Goal: Information Seeking & Learning: Compare options

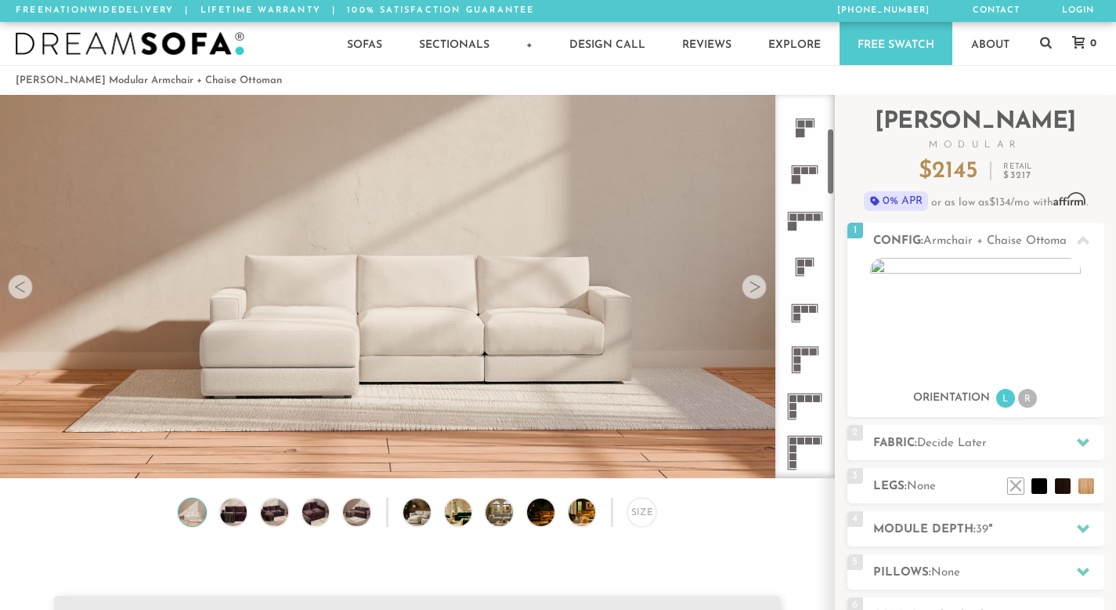
scroll to position [374, 0]
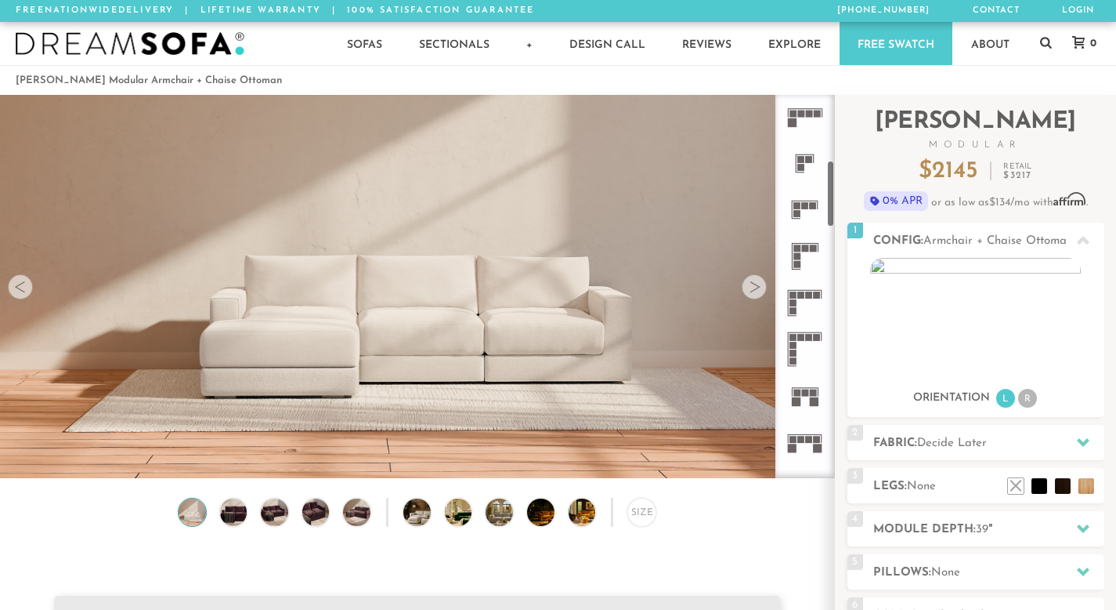
click at [812, 240] on icon at bounding box center [805, 256] width 46 height 46
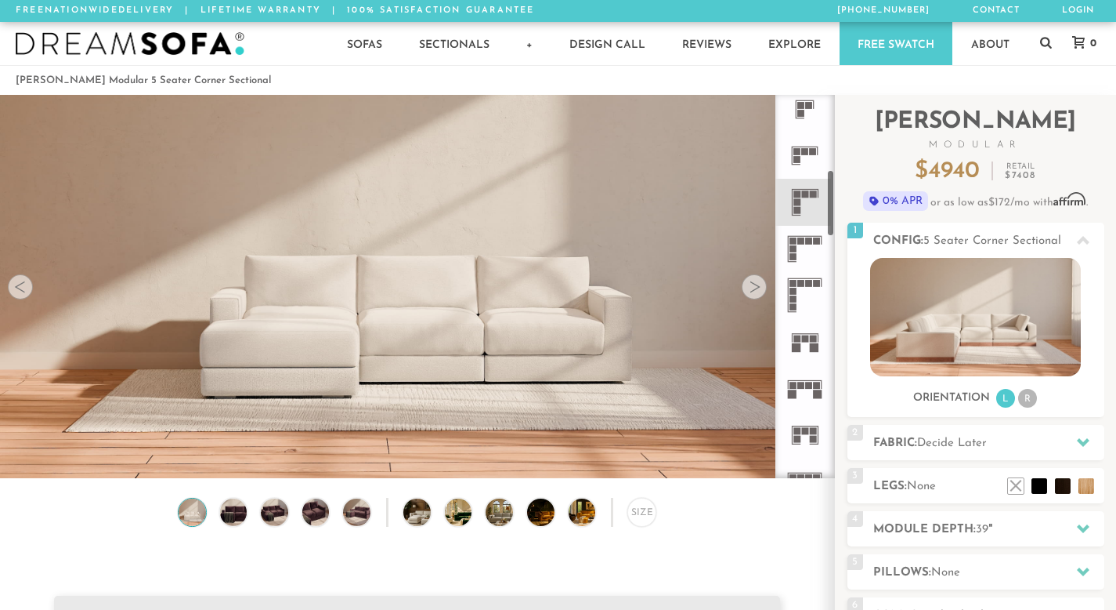
scroll to position [434, 0]
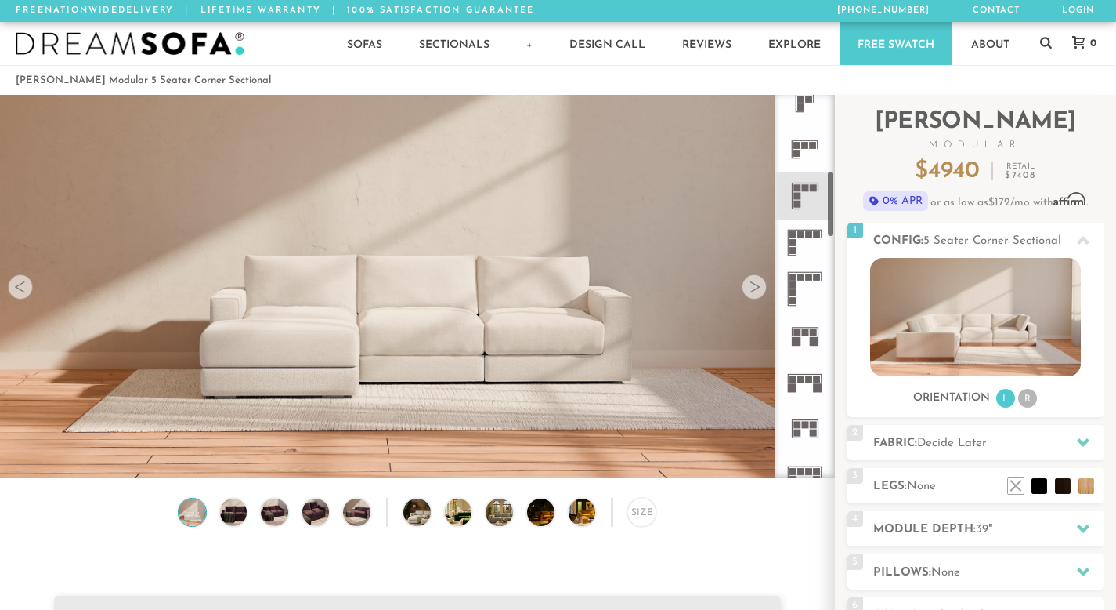
click at [805, 374] on rect at bounding box center [805, 374] width 34 height 1
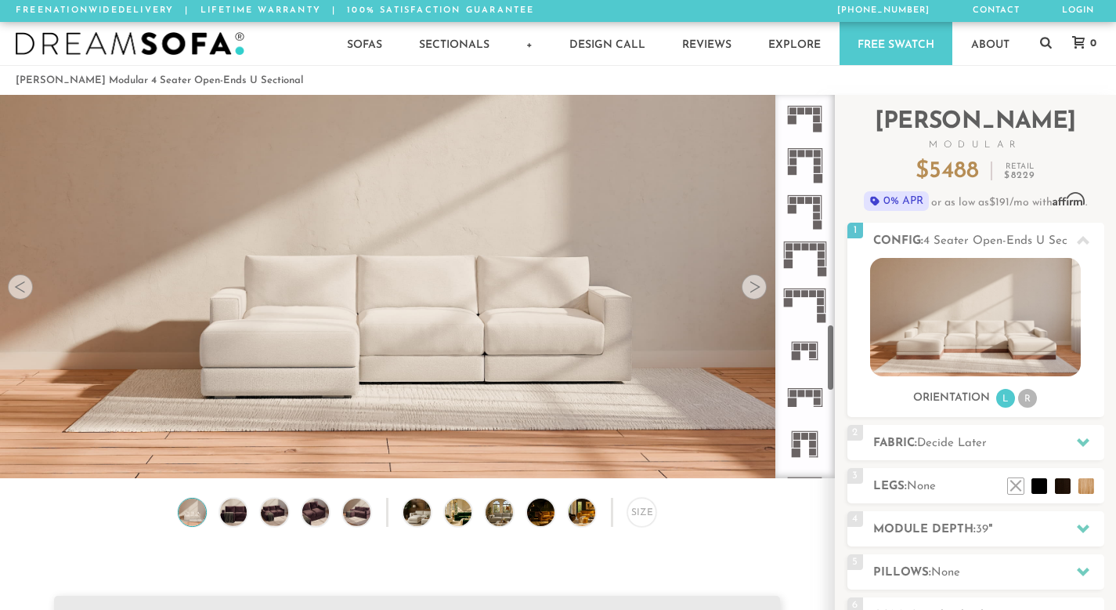
scroll to position [1338, 0]
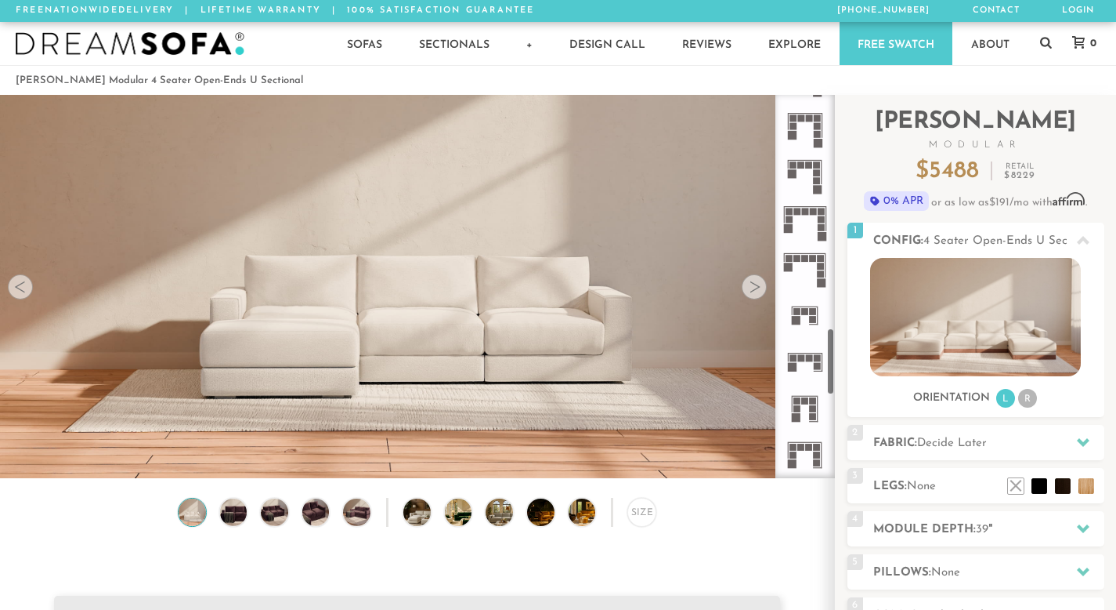
click at [806, 362] on icon at bounding box center [805, 361] width 46 height 46
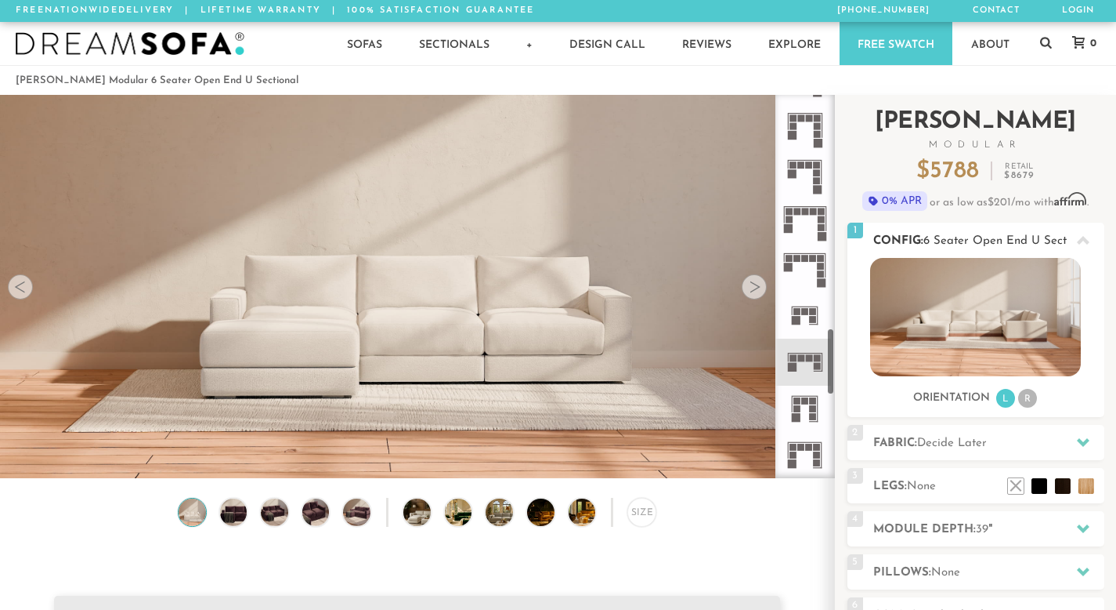
click at [989, 251] on div "1 Config: 6 Seater Open End U Sectional R" at bounding box center [976, 239] width 257 height 35
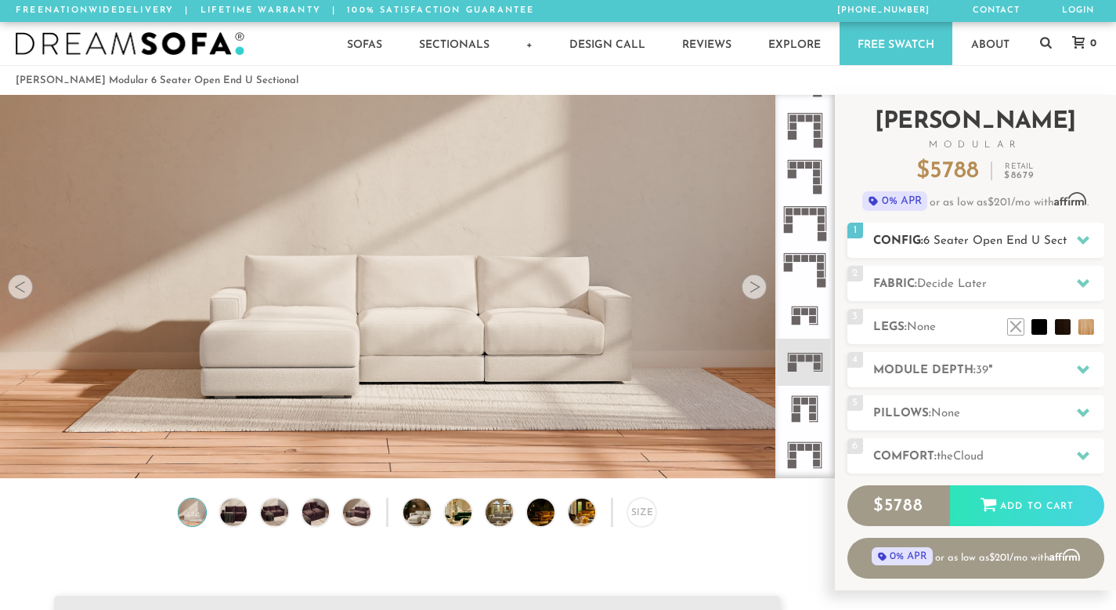
click at [986, 245] on span "6 Seater Open End U Sectional" at bounding box center [1008, 241] width 169 height 12
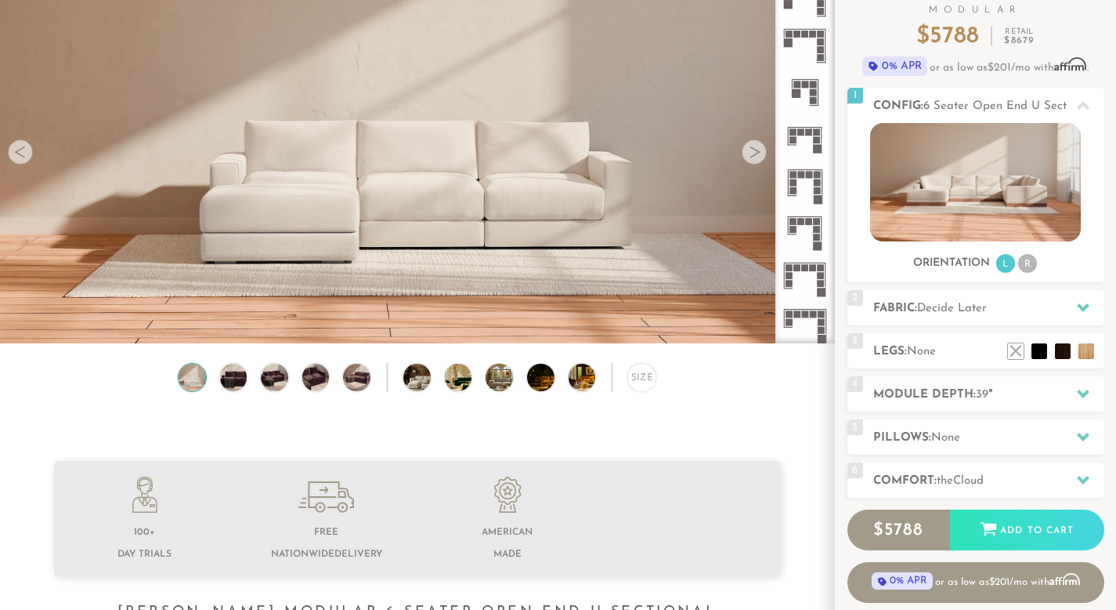
scroll to position [132, 0]
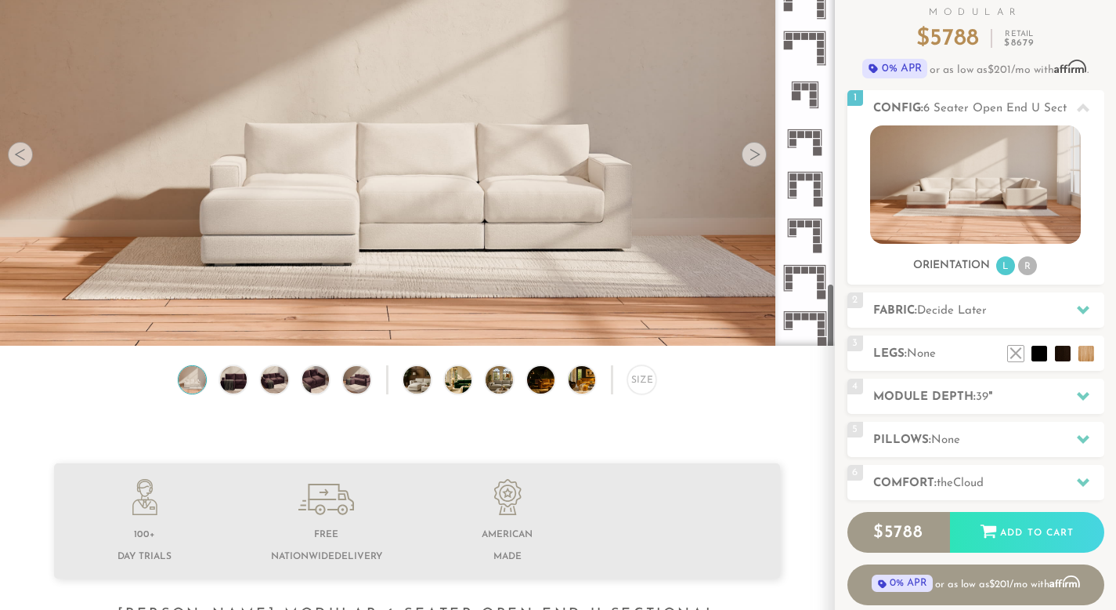
click at [801, 327] on icon at bounding box center [805, 327] width 46 height 46
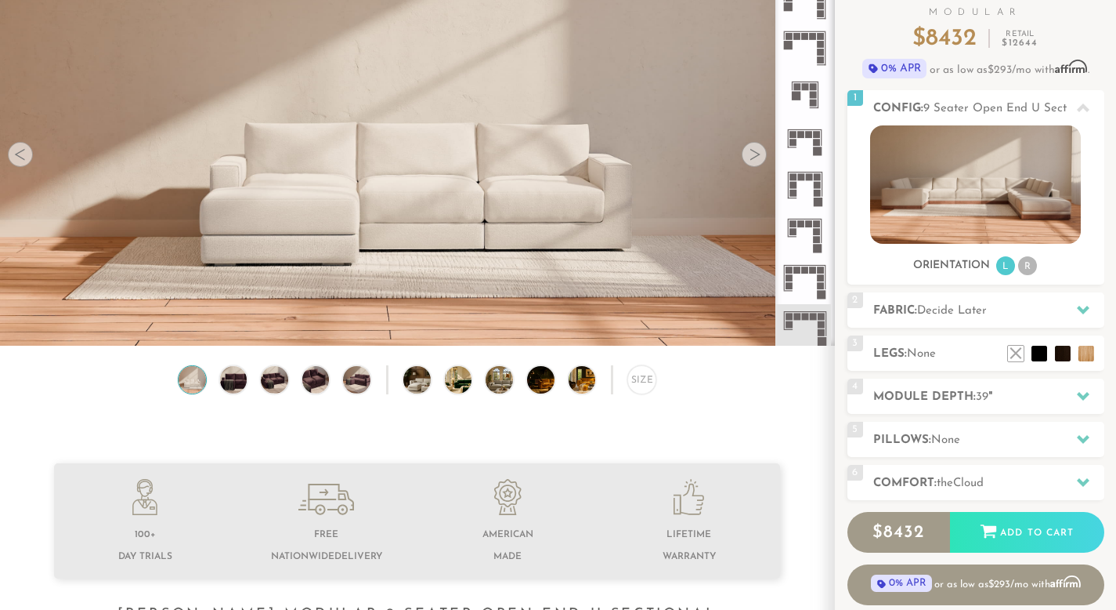
click at [818, 275] on rect at bounding box center [821, 277] width 7 height 7
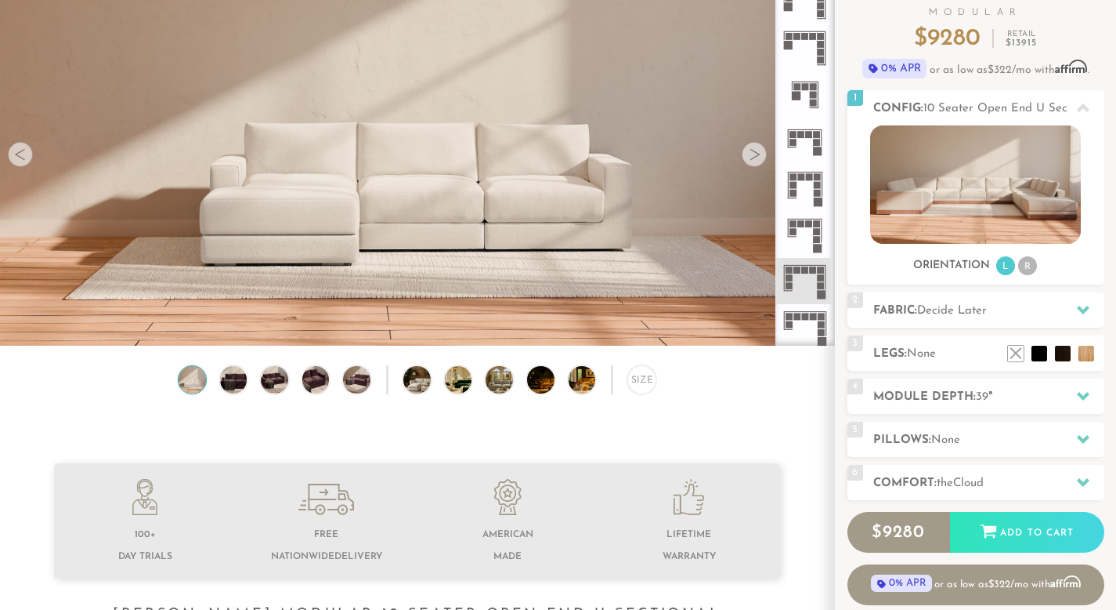
click at [814, 236] on rect at bounding box center [817, 239] width 7 height 7
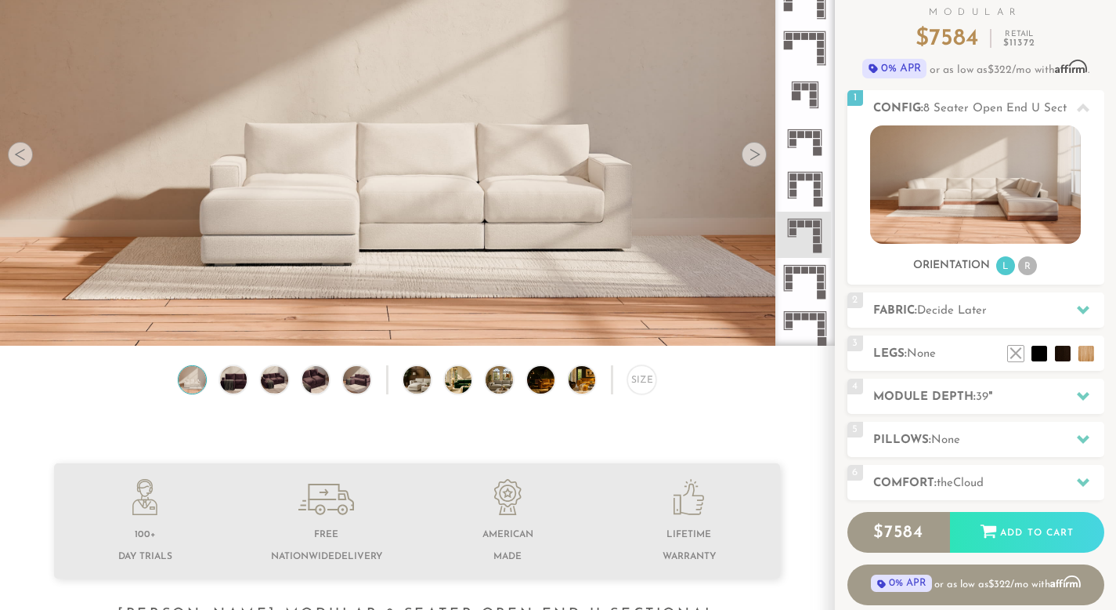
click at [793, 180] on icon at bounding box center [805, 188] width 46 height 46
click at [814, 143] on rect at bounding box center [817, 142] width 7 height 7
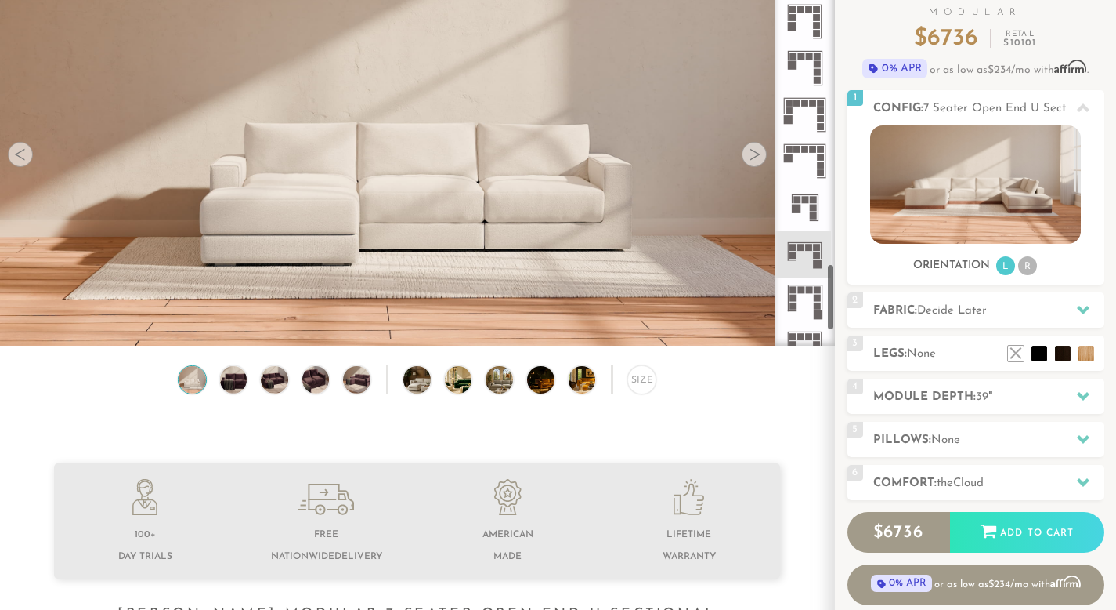
scroll to position [1735, 0]
click at [803, 207] on icon at bounding box center [805, 205] width 46 height 46
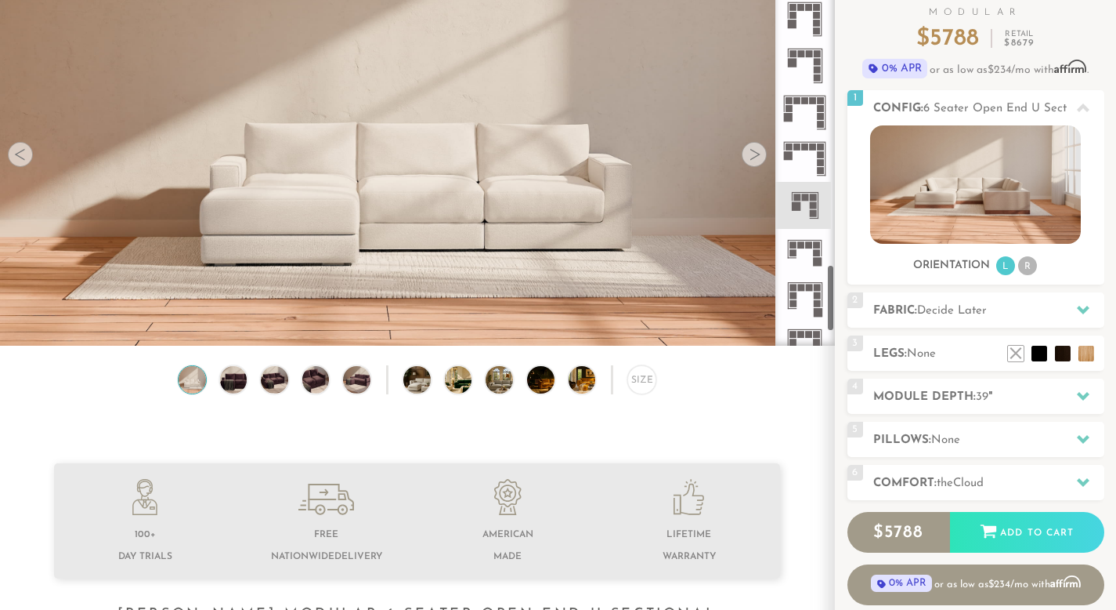
click at [801, 145] on icon at bounding box center [805, 159] width 46 height 46
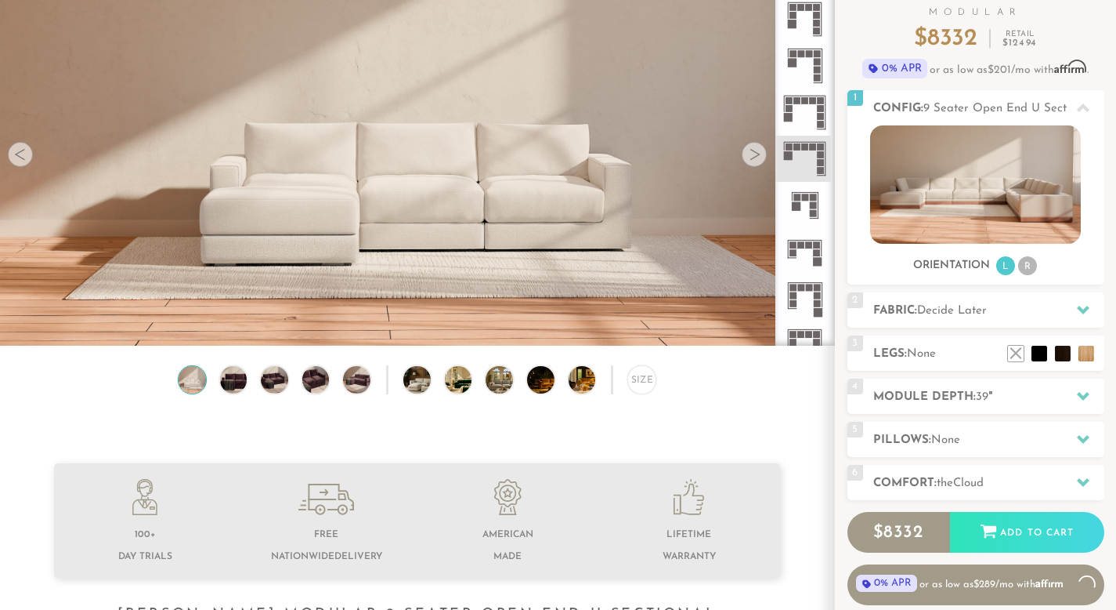
click at [808, 110] on icon at bounding box center [805, 112] width 46 height 46
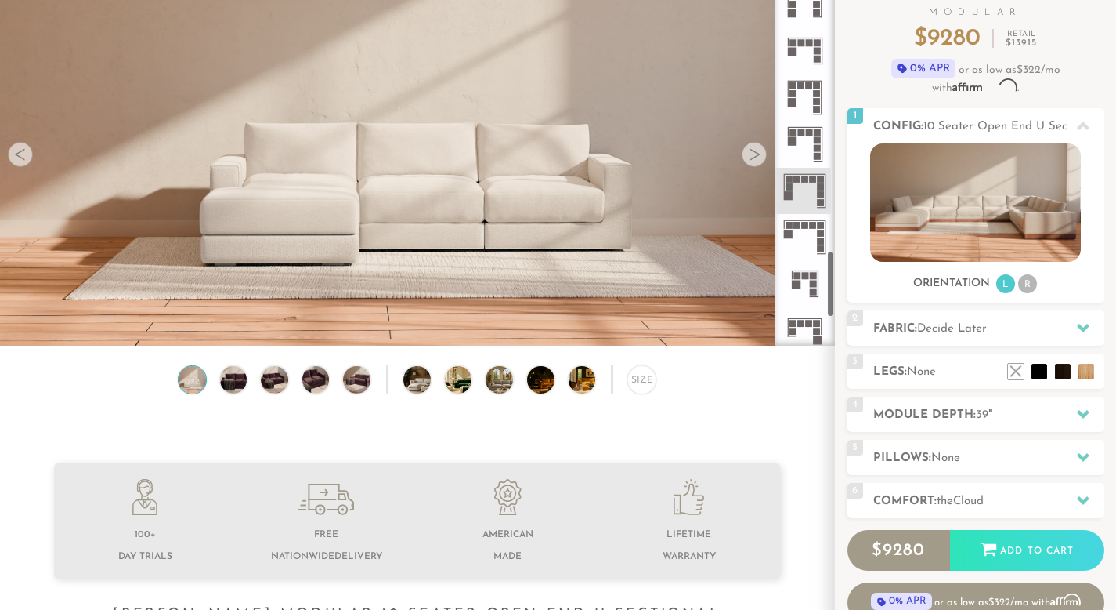
scroll to position [1653, 0]
click at [809, 154] on icon at bounding box center [805, 147] width 46 height 46
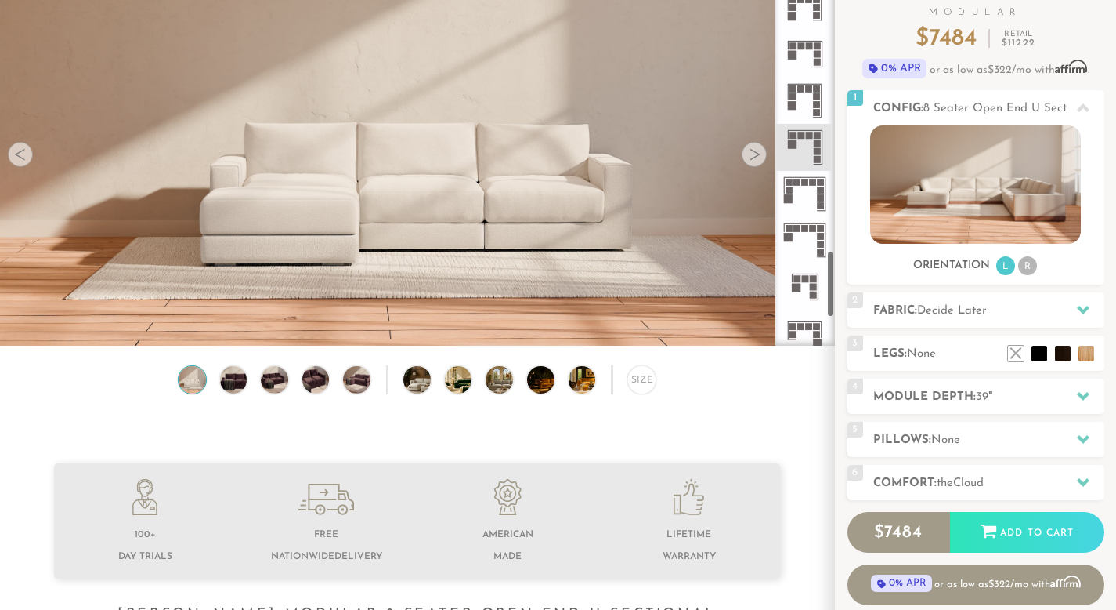
click at [808, 114] on icon at bounding box center [805, 101] width 46 height 46
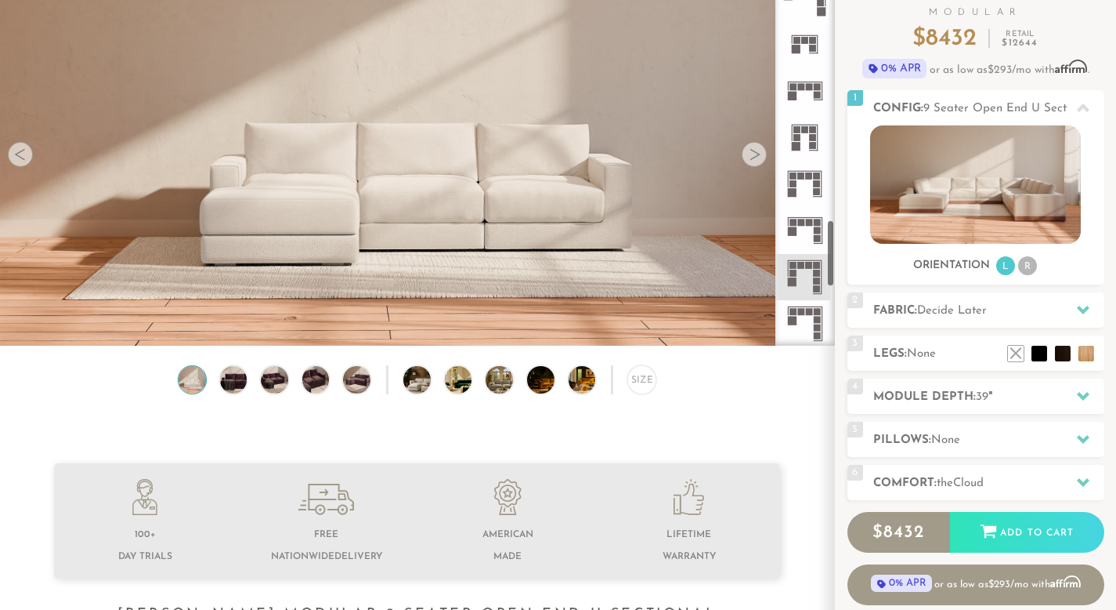
scroll to position [1477, 0]
click at [807, 213] on icon at bounding box center [805, 230] width 46 height 46
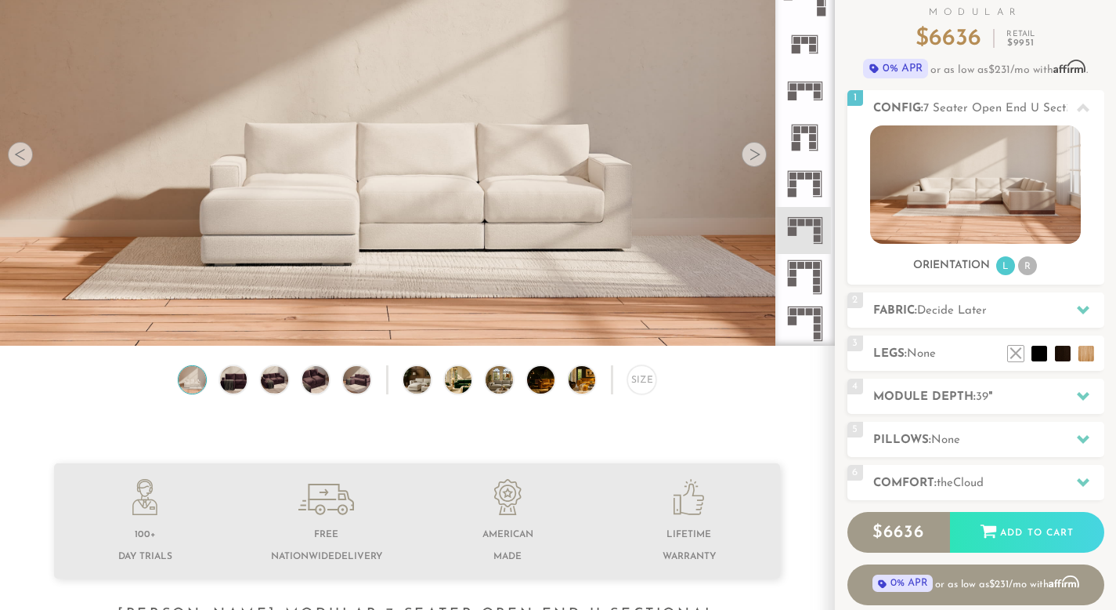
click at [811, 189] on icon at bounding box center [805, 184] width 46 height 46
click at [809, 161] on icon at bounding box center [805, 184] width 46 height 46
click at [804, 83] on rect at bounding box center [801, 86] width 7 height 7
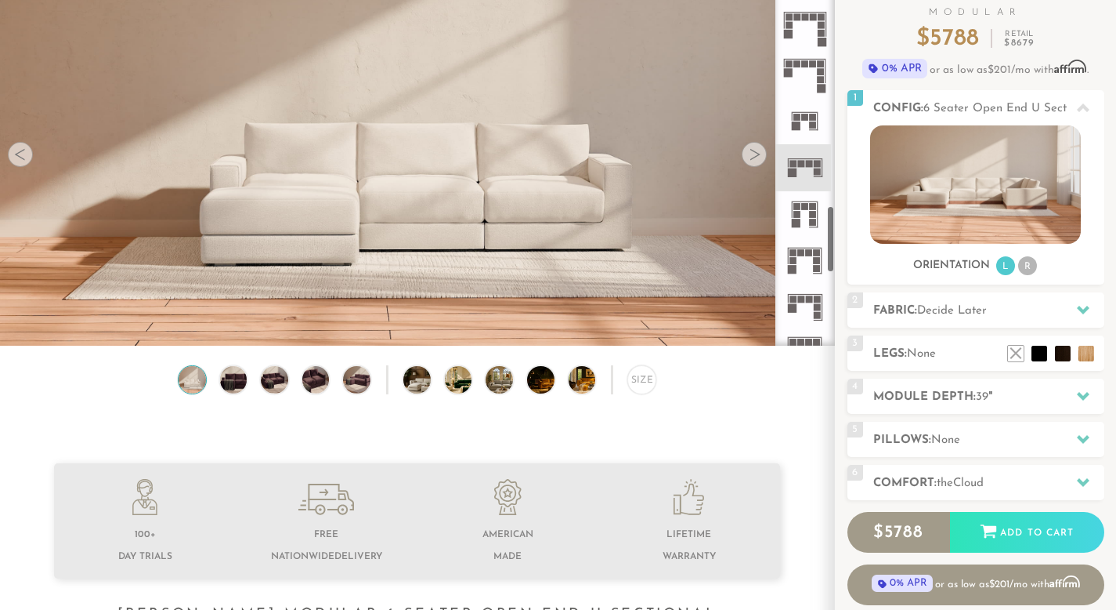
scroll to position [1398, 0]
click at [803, 133] on icon at bounding box center [805, 122] width 46 height 46
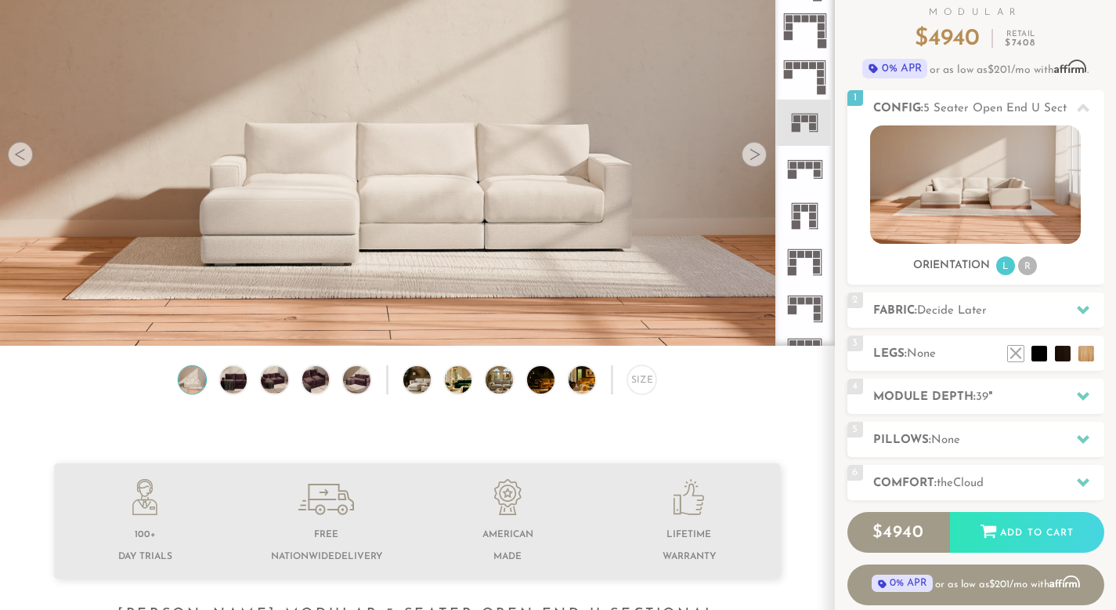
click at [803, 87] on icon at bounding box center [805, 76] width 46 height 46
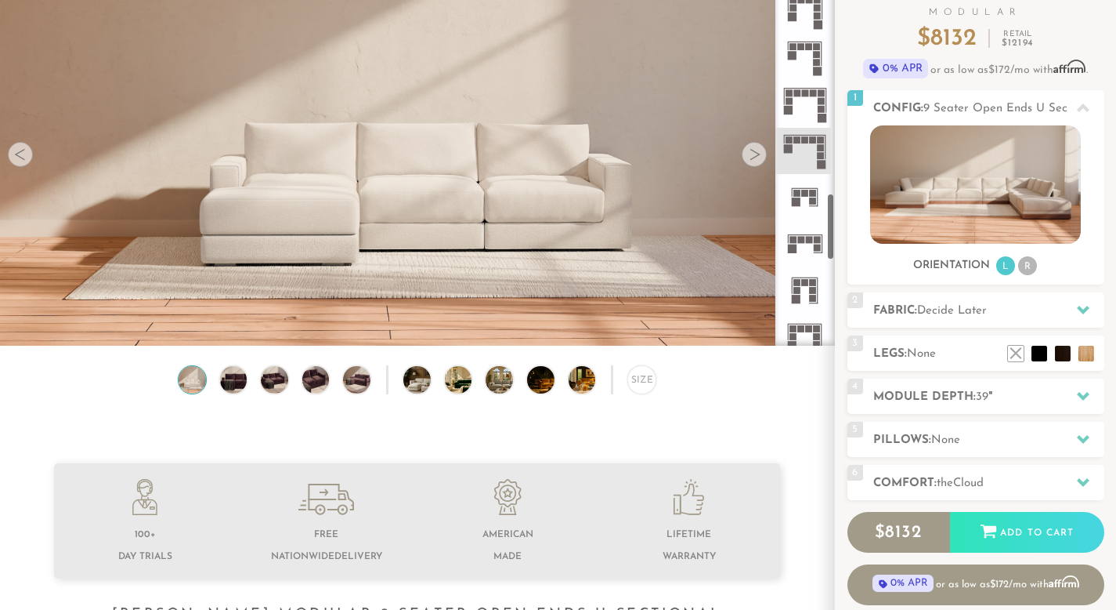
scroll to position [1317, 0]
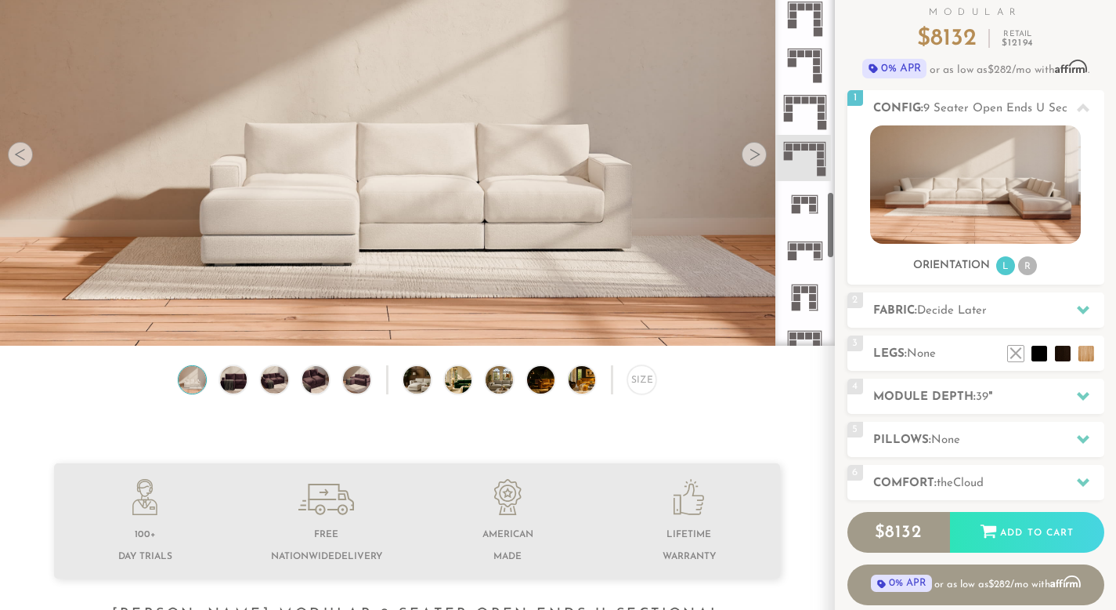
click at [803, 121] on icon at bounding box center [805, 111] width 46 height 46
click at [807, 67] on icon at bounding box center [805, 65] width 46 height 46
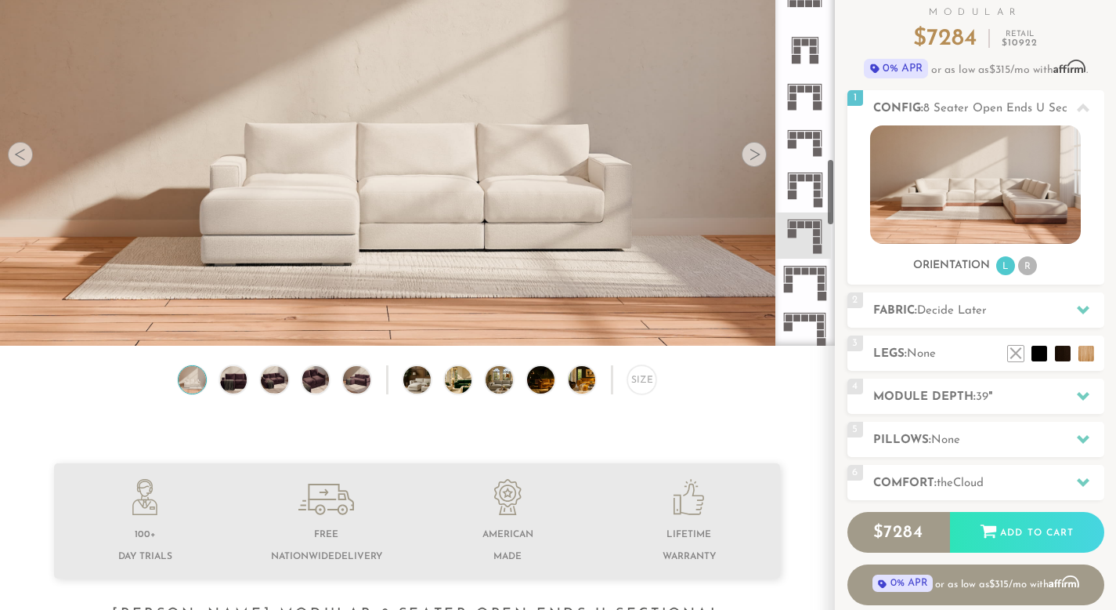
scroll to position [1122, 0]
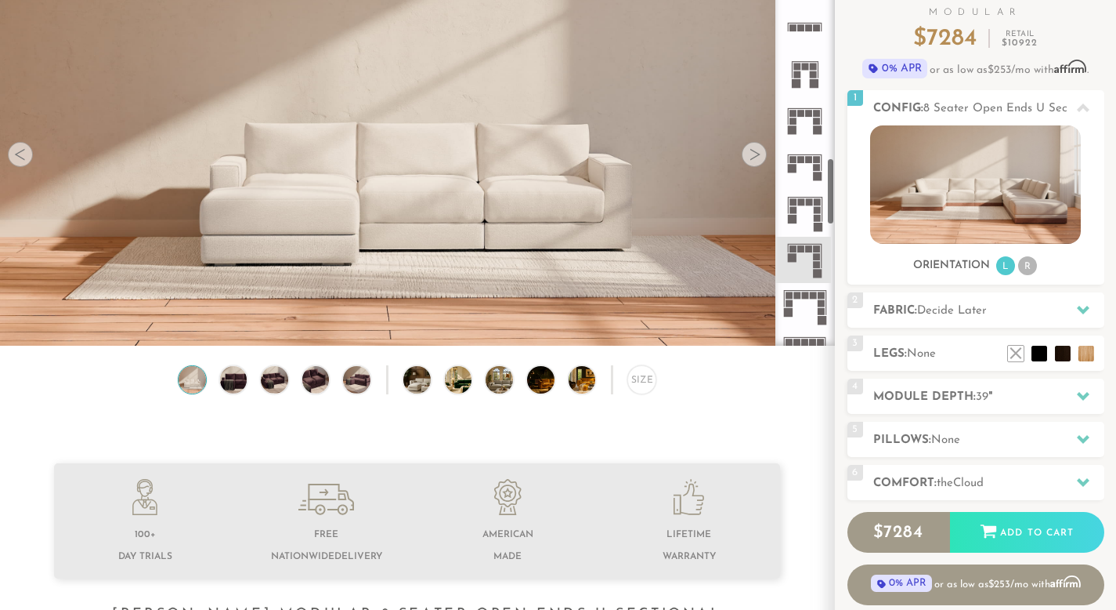
click at [808, 204] on rect at bounding box center [809, 202] width 7 height 7
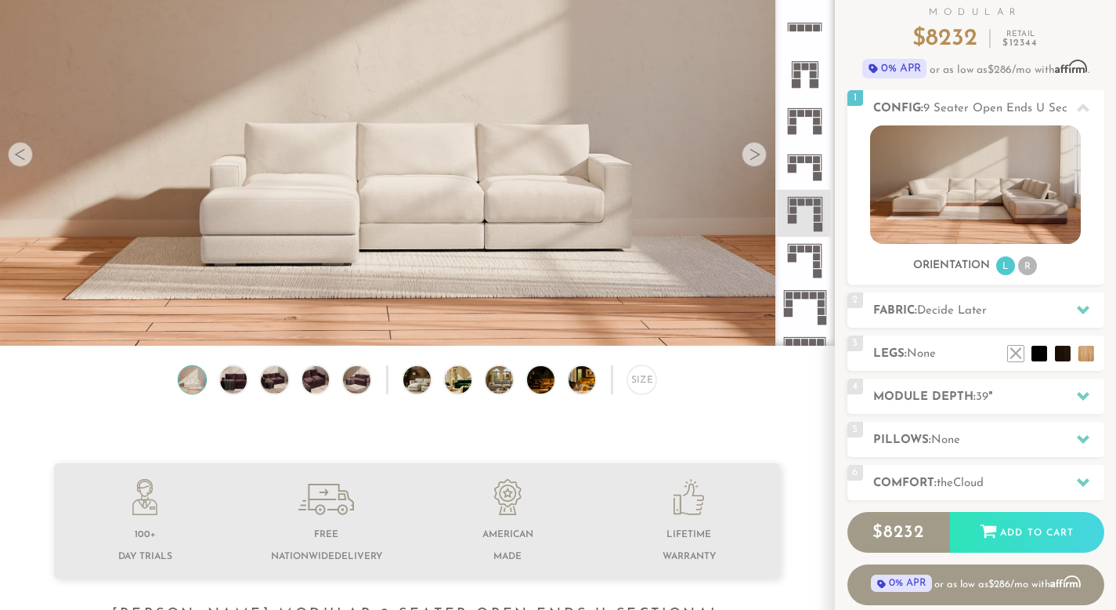
click at [807, 172] on icon at bounding box center [805, 166] width 46 height 46
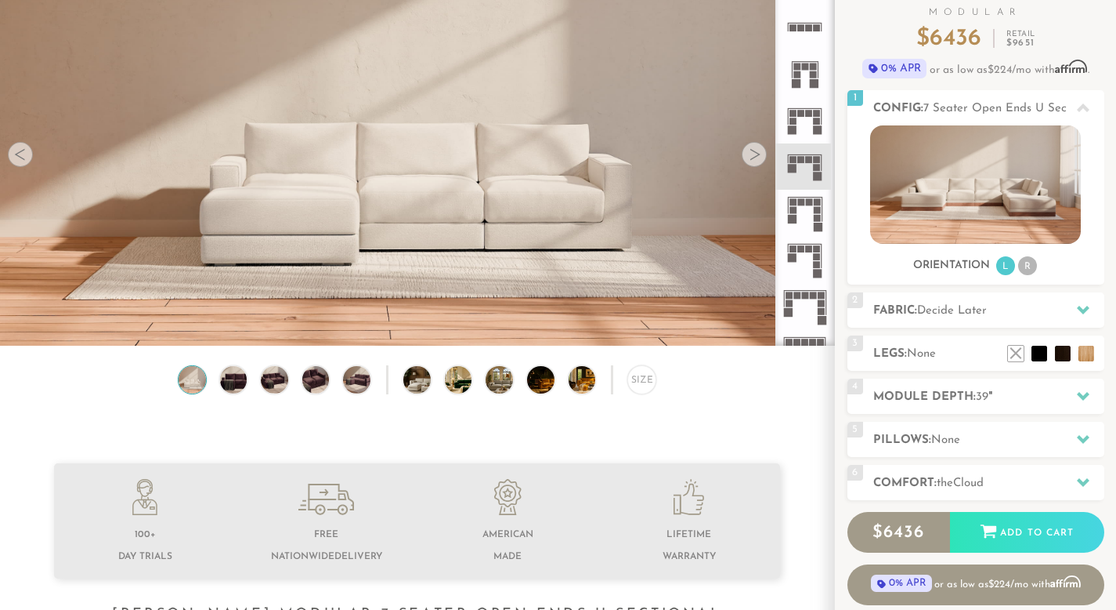
click at [808, 139] on icon at bounding box center [805, 120] width 46 height 46
click at [810, 85] on rect at bounding box center [814, 83] width 9 height 9
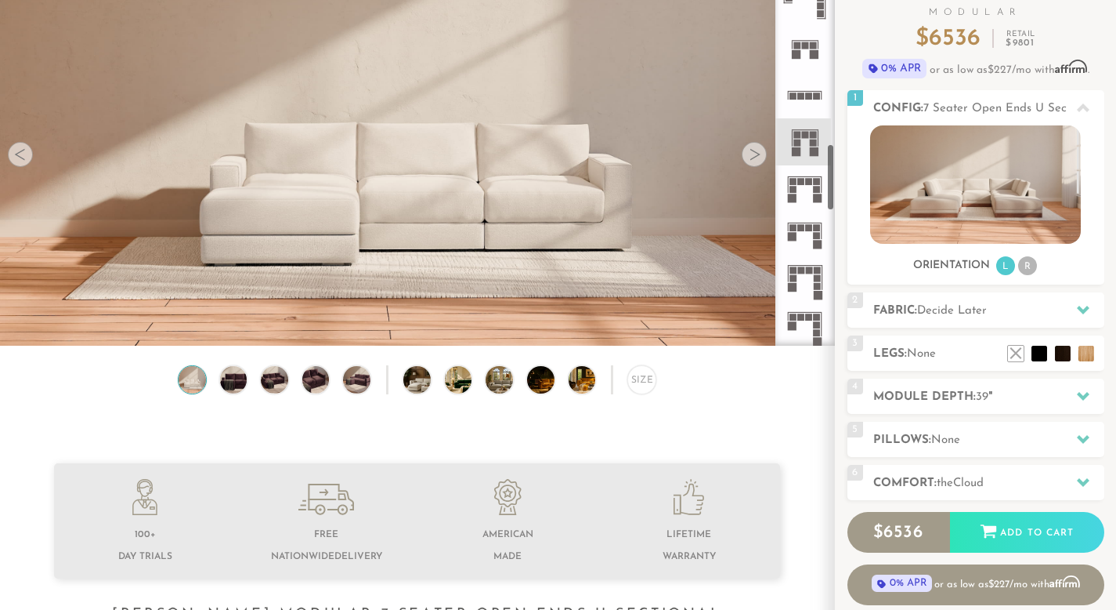
scroll to position [1040, 0]
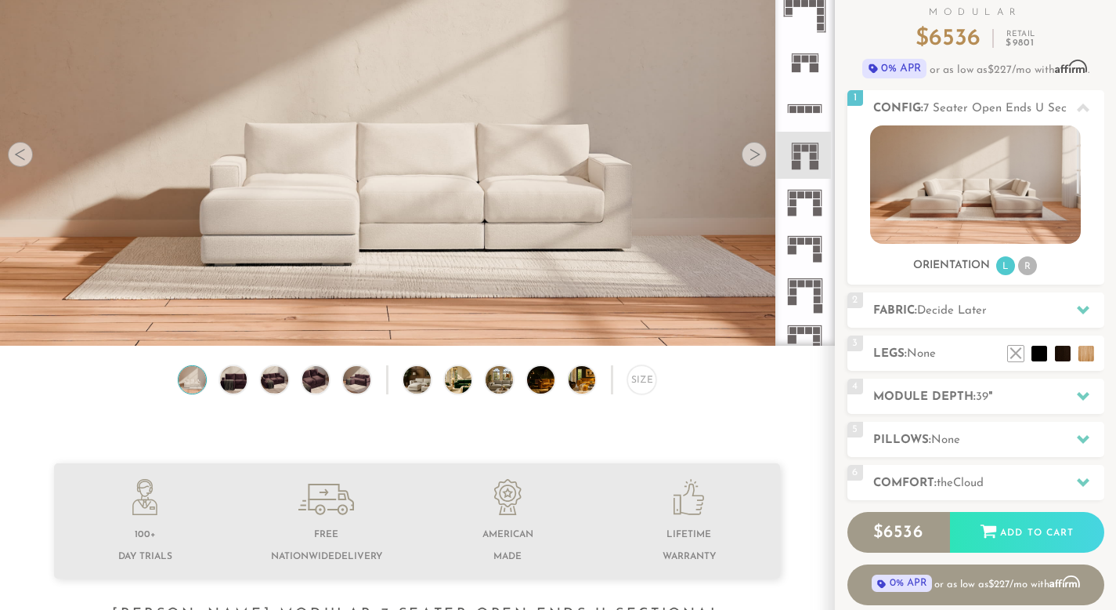
click at [820, 102] on icon at bounding box center [805, 108] width 46 height 46
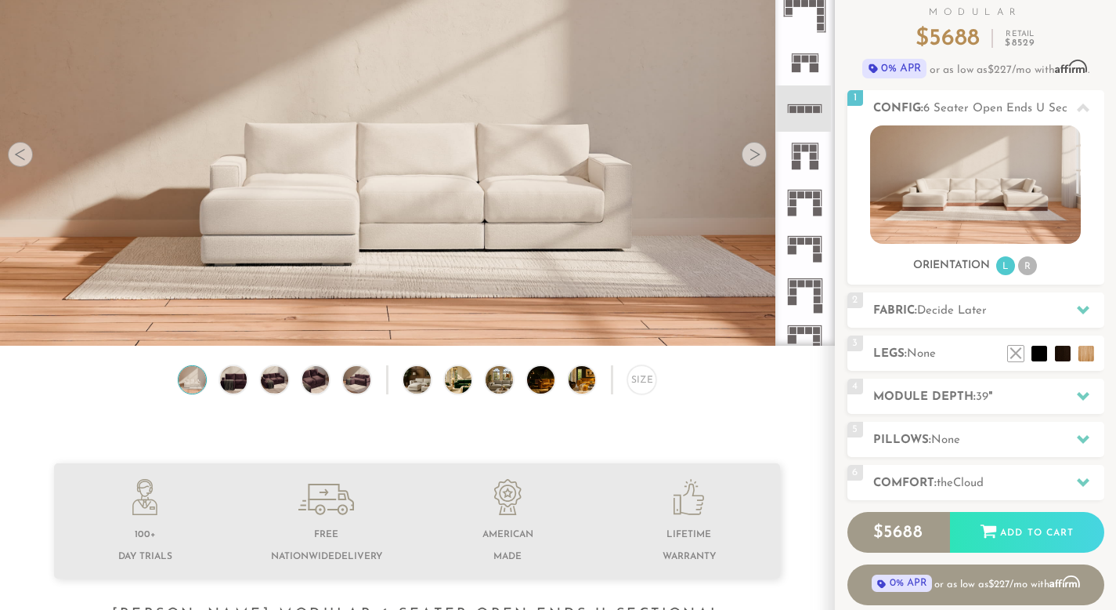
click at [819, 94] on icon at bounding box center [805, 108] width 46 height 46
click at [812, 64] on rect at bounding box center [814, 67] width 9 height 9
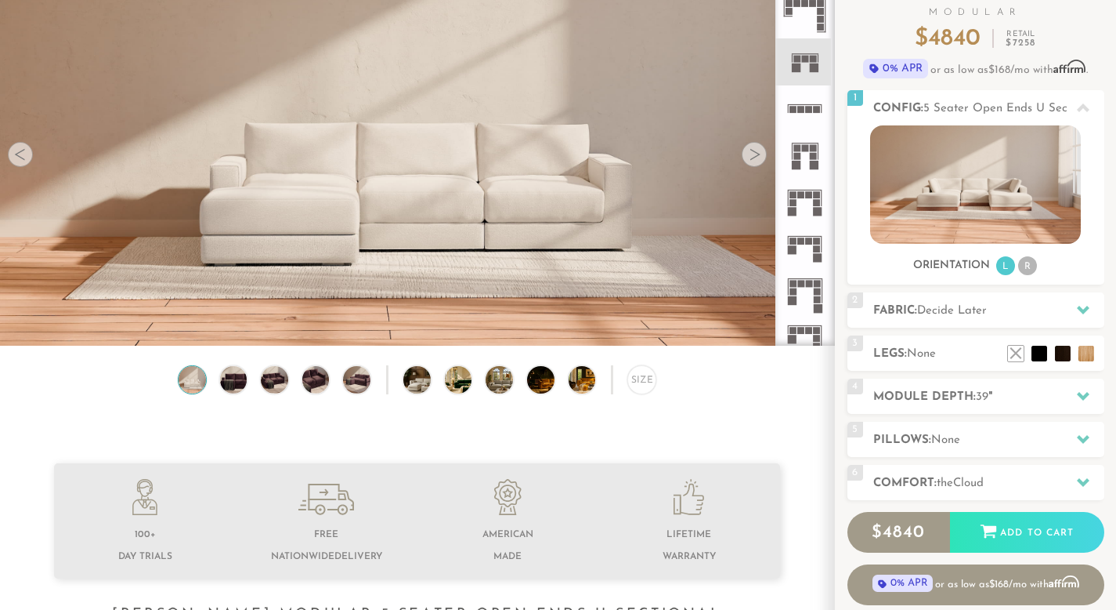
click at [826, 127] on icon at bounding box center [805, 108] width 46 height 46
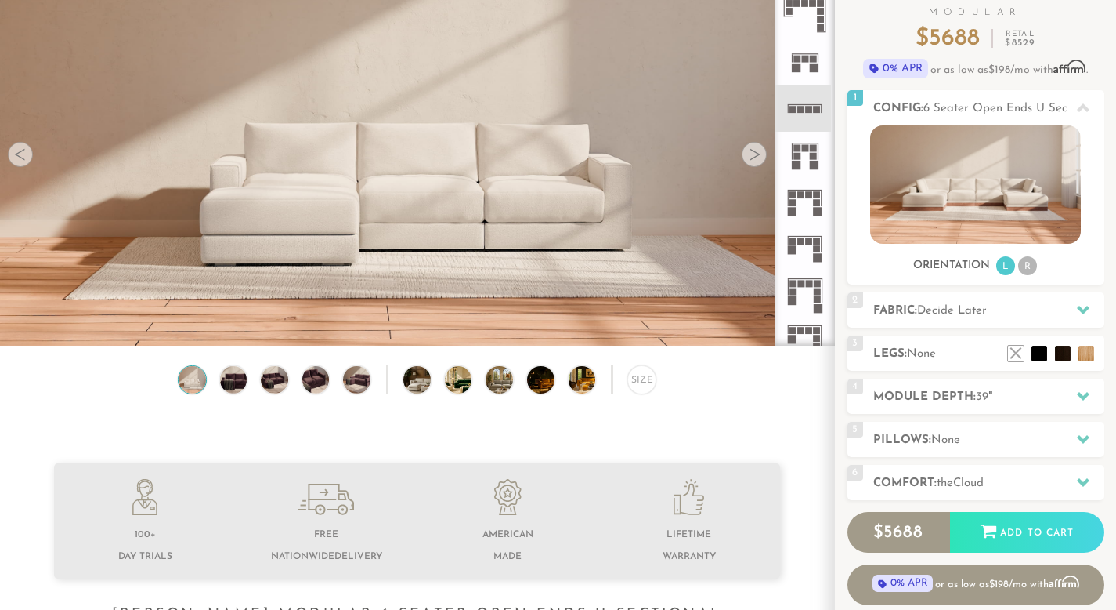
click at [810, 102] on icon at bounding box center [805, 108] width 46 height 46
click at [820, 109] on icon at bounding box center [805, 108] width 46 height 46
click at [958, 118] on div "1 Config: 6 Seater Open Ends U Sectional R" at bounding box center [976, 107] width 257 height 35
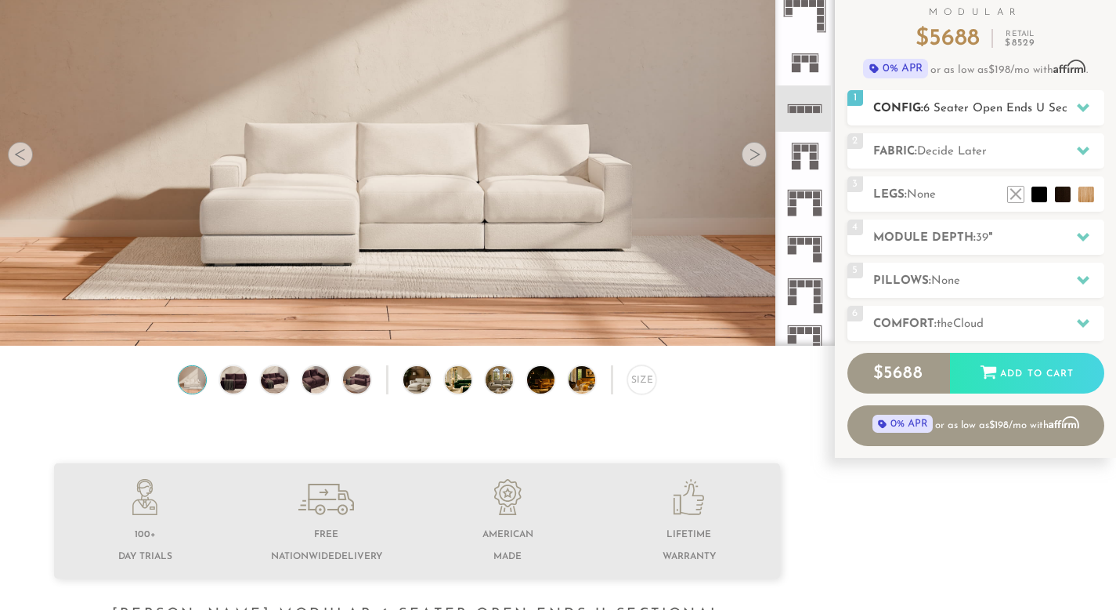
click at [962, 108] on span "6 Seater Open Ends U Sectional" at bounding box center [1011, 109] width 174 height 12
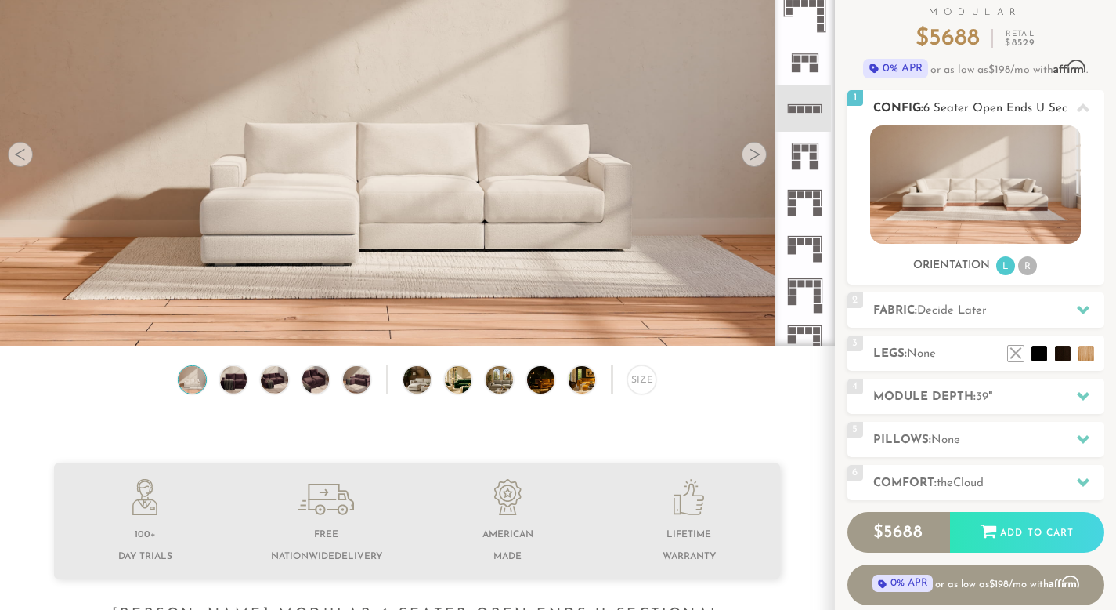
click at [960, 139] on img at bounding box center [975, 184] width 211 height 118
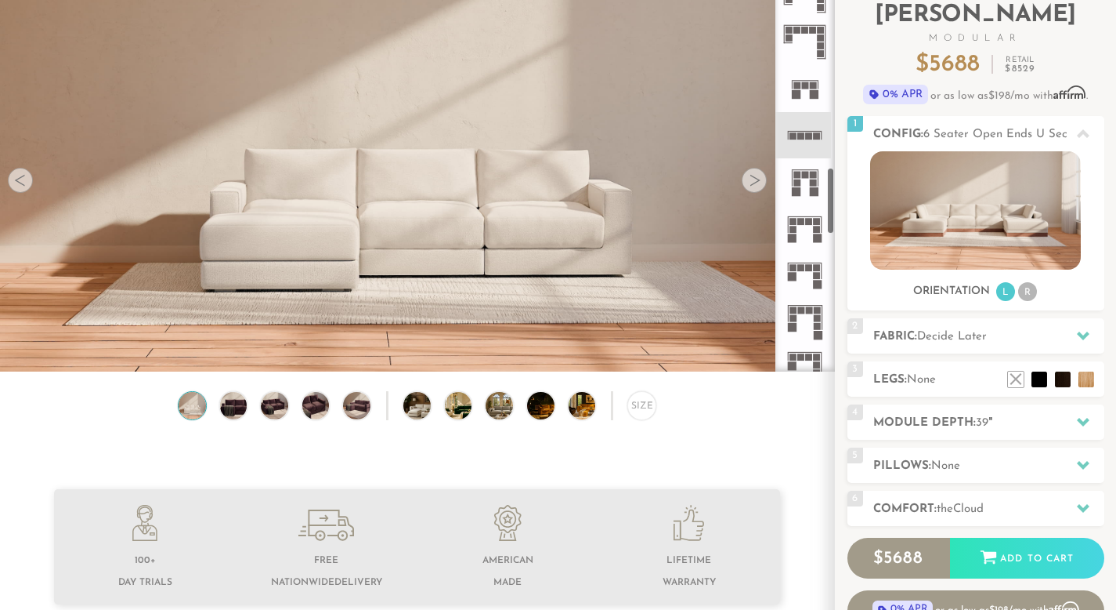
scroll to position [1028, 0]
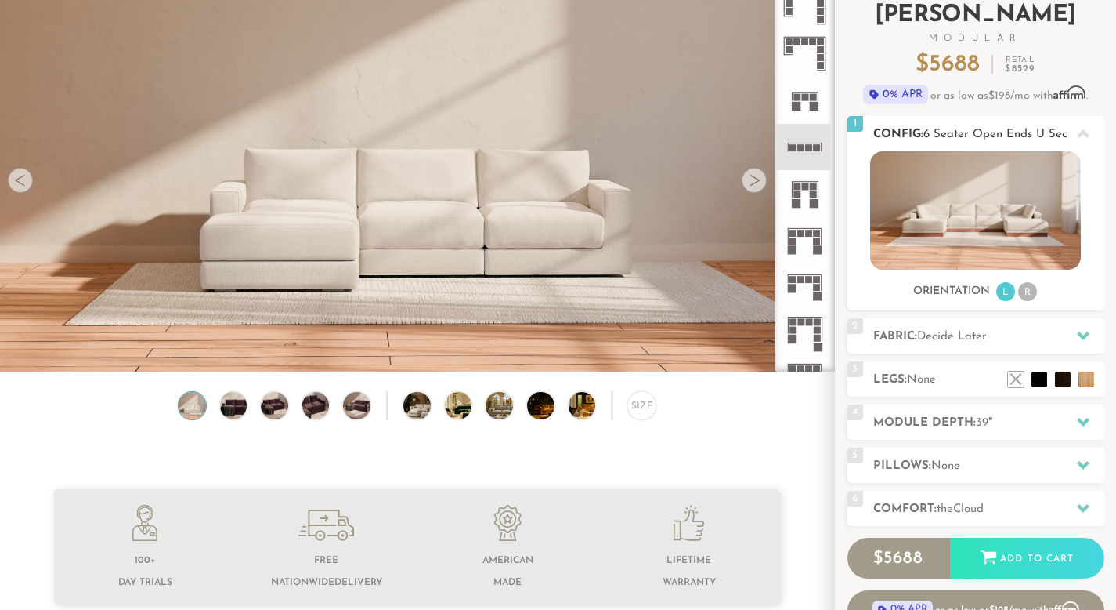
click at [967, 226] on img at bounding box center [975, 210] width 211 height 118
click at [958, 206] on img at bounding box center [975, 210] width 211 height 118
